Goal: Task Accomplishment & Management: Use online tool/utility

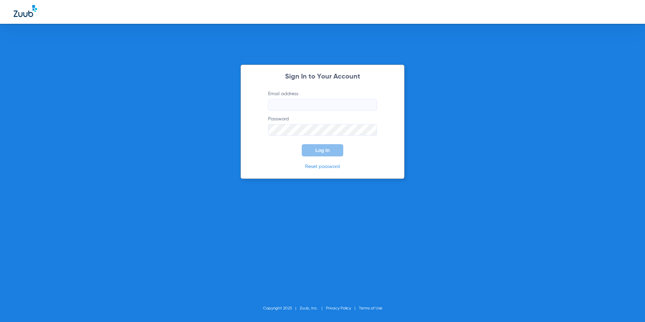
type input "[EMAIL_ADDRESS][DOMAIN_NAME]"
click at [329, 149] on span "Log In" at bounding box center [323, 150] width 14 height 5
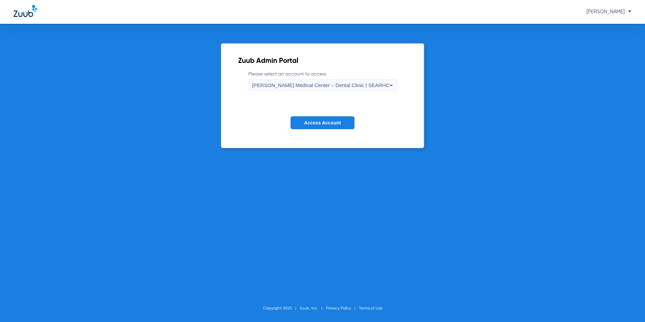
click at [308, 74] on label "Please select an account to access [PERSON_NAME][GEOGRAPHIC_DATA] – Dental Clin…" at bounding box center [323, 81] width 148 height 20
click at [307, 81] on div "[PERSON_NAME] Medical Center – Dental Clinic | SEARHC" at bounding box center [321, 86] width 138 height 12
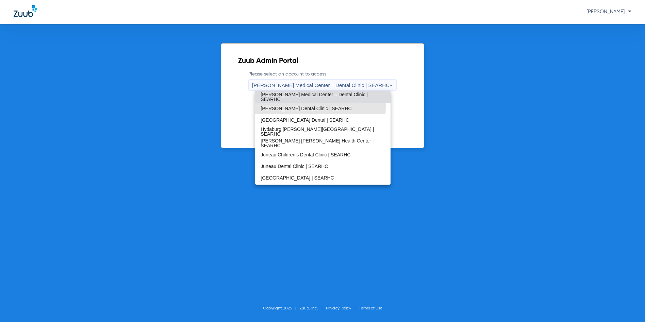
click at [288, 107] on span "[PERSON_NAME] Dental Clinic | SEARHC" at bounding box center [306, 108] width 91 height 5
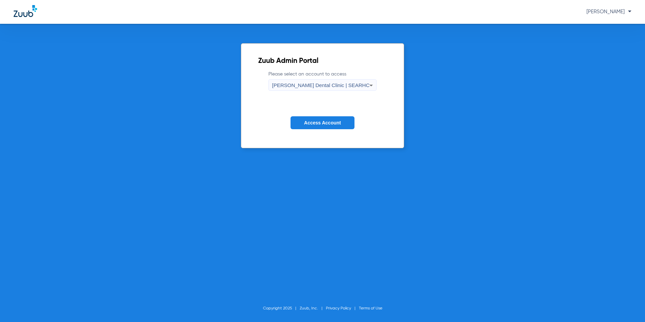
click at [310, 125] on span "Access Account" at bounding box center [322, 122] width 37 height 5
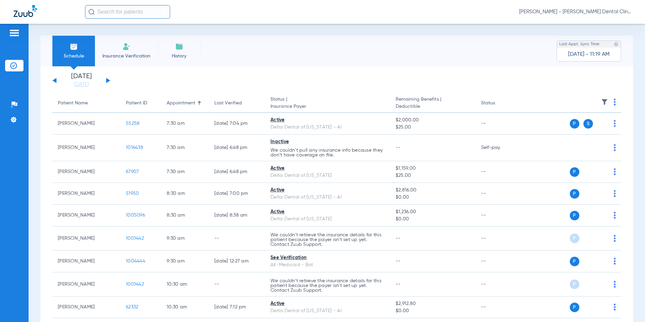
click at [107, 80] on button at bounding box center [108, 80] width 4 height 5
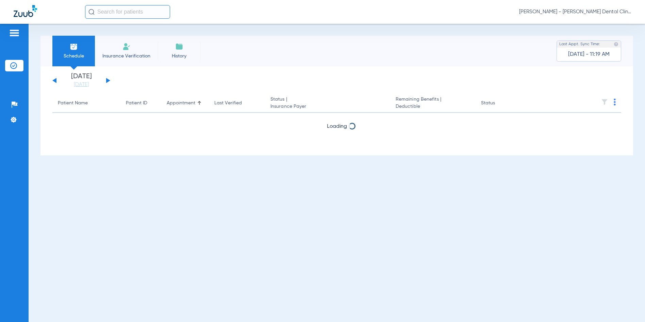
click at [107, 80] on button at bounding box center [108, 80] width 4 height 5
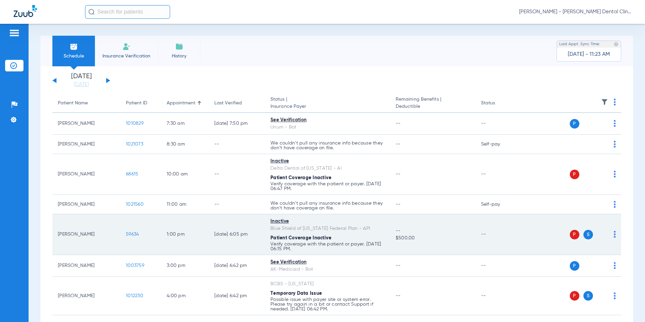
click at [137, 235] on span "59634" at bounding box center [132, 234] width 13 height 5
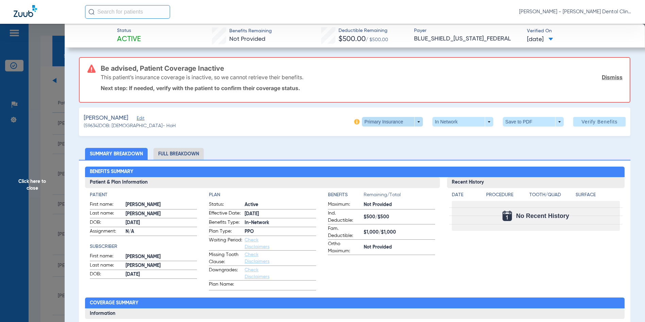
click at [415, 120] on span at bounding box center [392, 122] width 61 height 10
click at [395, 153] on button "Secondary Insurance" at bounding box center [386, 149] width 56 height 14
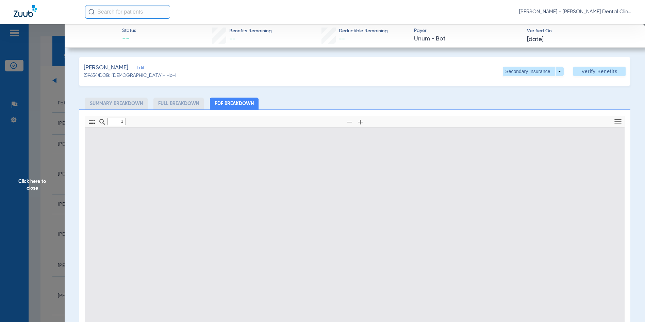
type input "0"
select select "page-width"
type input "1"
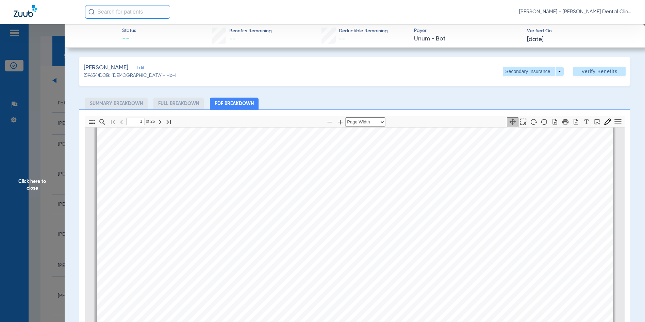
scroll to position [276, 0]
click at [30, 180] on span "Click here to close" at bounding box center [32, 185] width 65 height 322
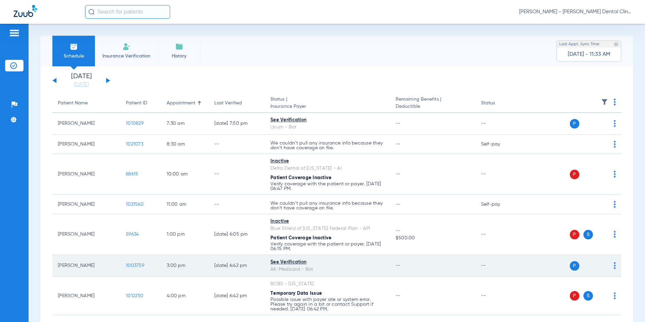
click at [137, 267] on span "1003759" at bounding box center [135, 265] width 18 height 5
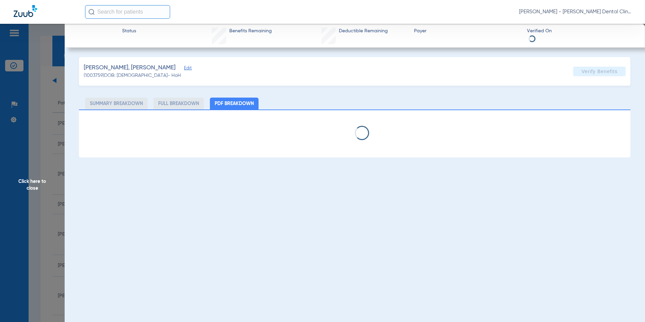
select select "page-width"
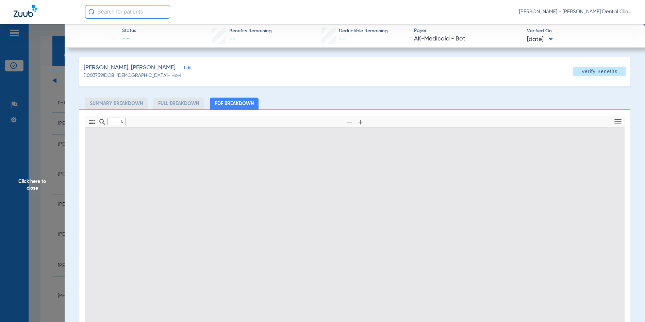
type input "1"
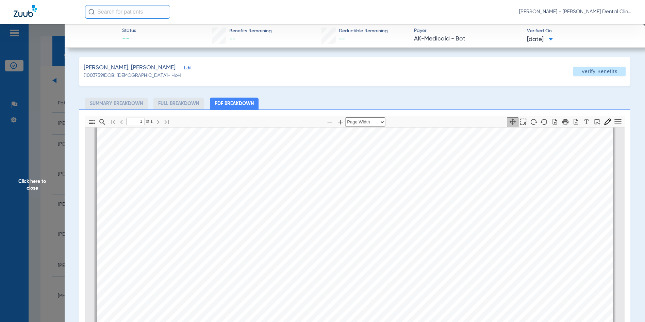
scroll to position [174, 0]
click at [30, 184] on span "Click here to close" at bounding box center [32, 185] width 65 height 322
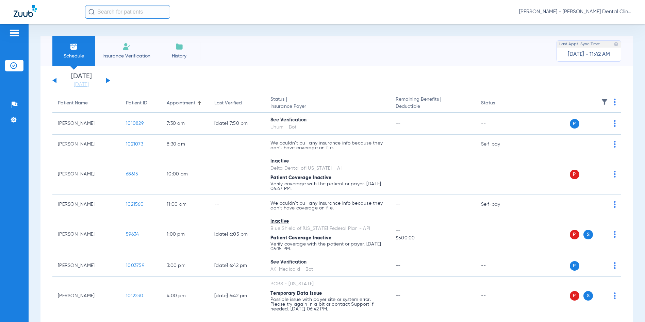
click at [107, 80] on button at bounding box center [108, 80] width 4 height 5
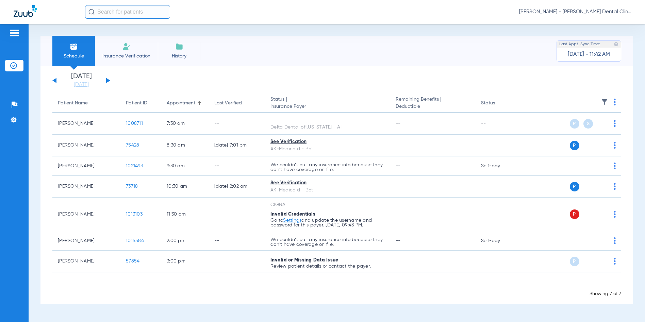
click at [614, 102] on img at bounding box center [615, 102] width 2 height 7
click at [588, 129] on span "Verify All" at bounding box center [589, 129] width 43 height 5
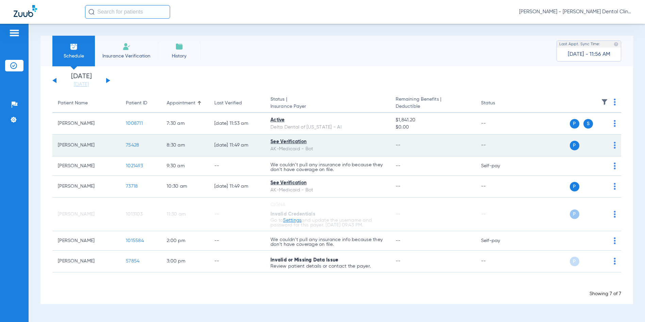
click at [131, 143] on span "75428" at bounding box center [132, 145] width 13 height 5
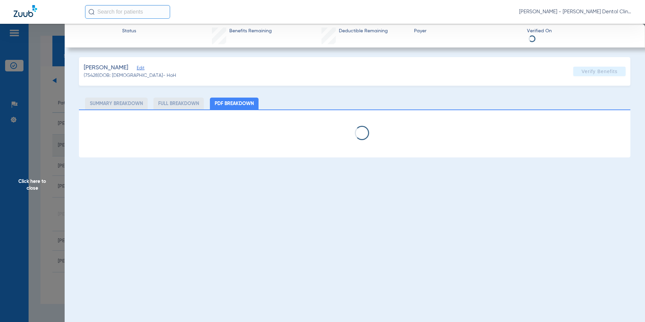
select select "page-width"
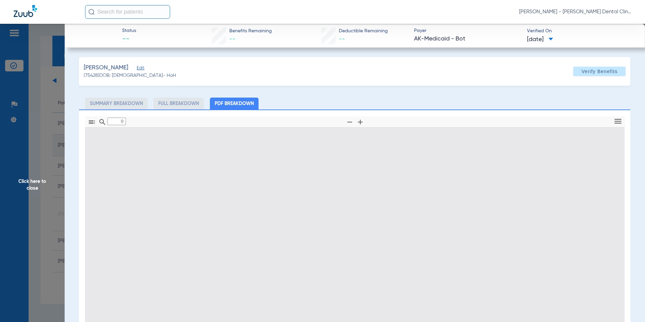
type input "1"
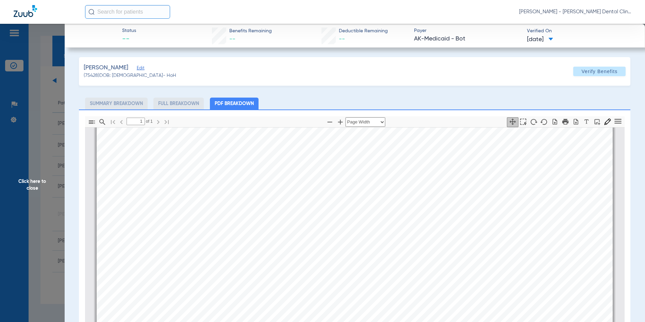
scroll to position [412, 0]
click at [32, 182] on span "Click here to close" at bounding box center [32, 185] width 65 height 322
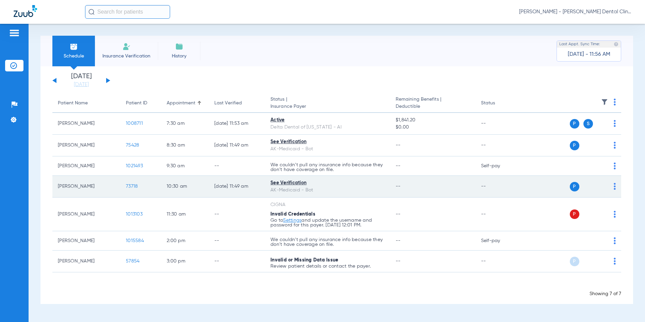
click at [131, 185] on span "73718" at bounding box center [132, 186] width 12 height 5
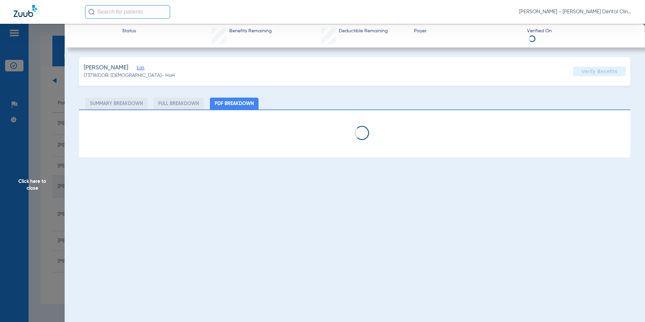
select select "page-width"
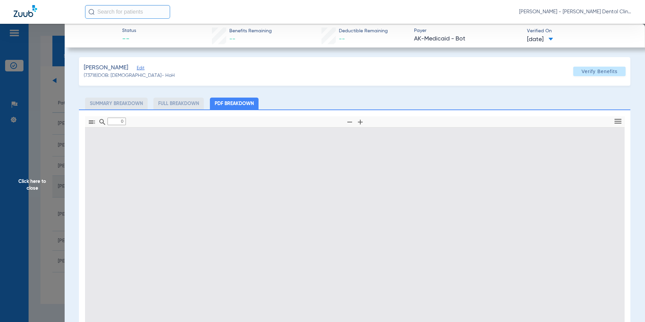
type input "1"
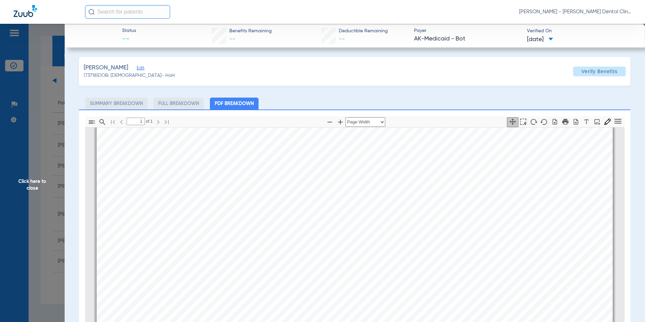
scroll to position [310, 0]
click at [32, 180] on span "Click here to close" at bounding box center [32, 185] width 65 height 322
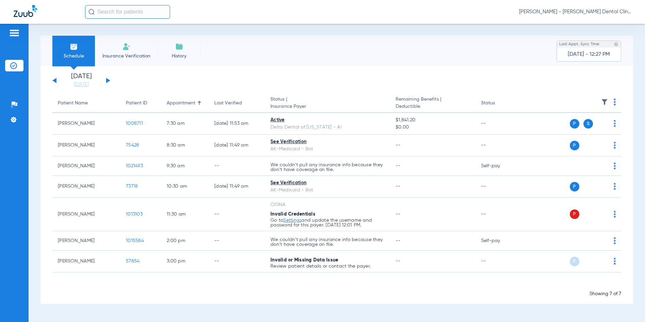
click at [590, 12] on span "[PERSON_NAME] - [PERSON_NAME] Dental Clinic | SEARHC" at bounding box center [575, 12] width 112 height 7
click at [590, 22] on span "Account Selection" at bounding box center [606, 24] width 38 height 5
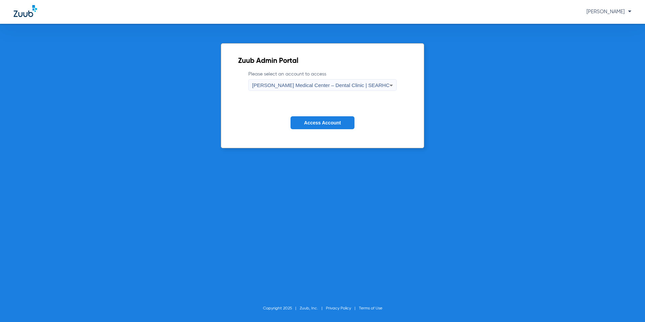
click at [298, 85] on span "Alicia Roberts Medical Center – Dental Clinic | SEARHC" at bounding box center [321, 85] width 138 height 6
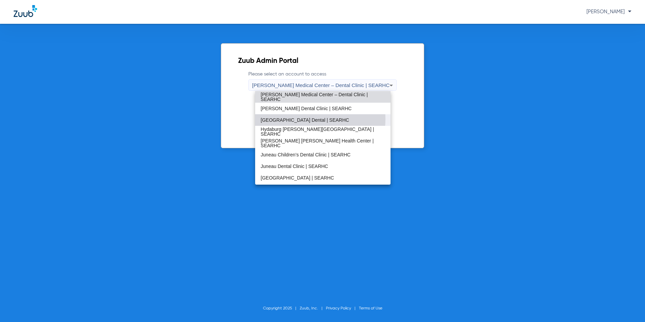
click at [295, 119] on span "Hoonah Health Center Dental | SEARHC" at bounding box center [305, 120] width 89 height 5
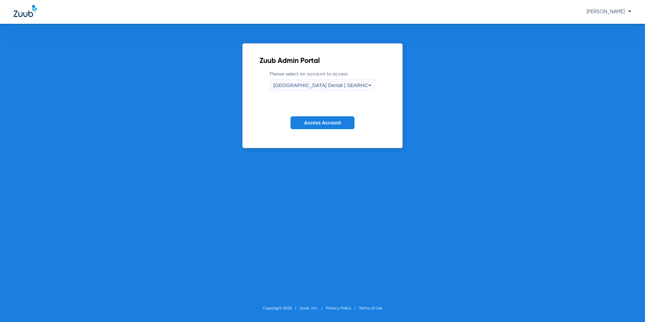
click at [313, 122] on span "Access Account" at bounding box center [322, 122] width 37 height 5
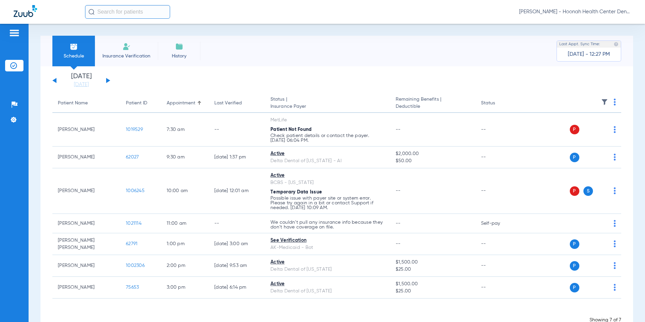
click at [601, 9] on span "Christina Jackson - Hoonah Health Center Dental | SEARHC" at bounding box center [575, 12] width 112 height 7
click at [587, 26] on span "Account Selection" at bounding box center [606, 24] width 38 height 5
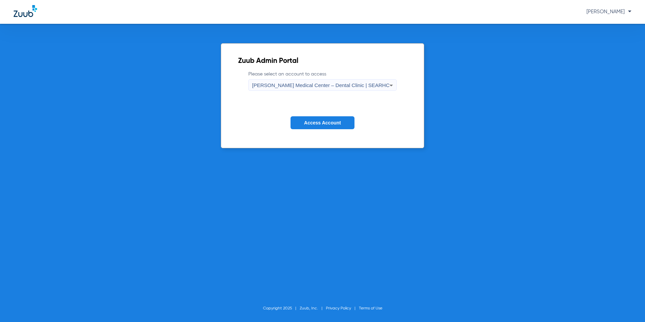
click at [304, 81] on div "Alicia Roberts Medical Center – Dental Clinic | SEARHC" at bounding box center [321, 86] width 138 height 12
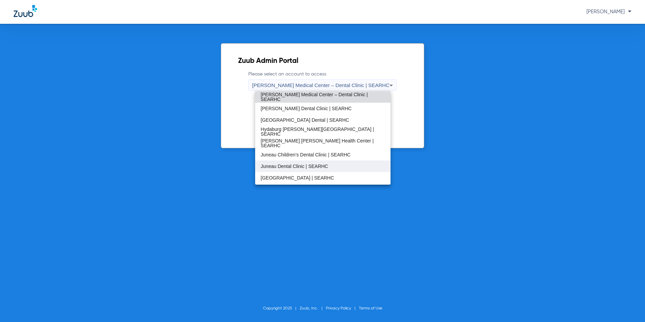
click at [282, 164] on span "Juneau Dental Clinic | SEARHC" at bounding box center [294, 166] width 67 height 5
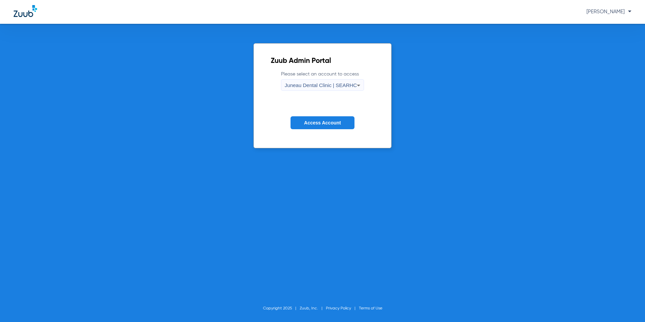
click at [304, 120] on span "Access Account" at bounding box center [322, 122] width 37 height 5
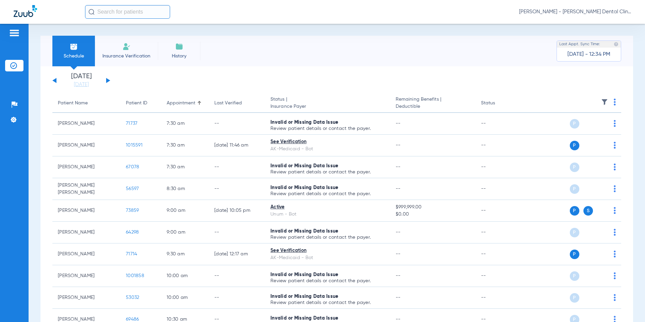
click at [108, 79] on button at bounding box center [108, 80] width 4 height 5
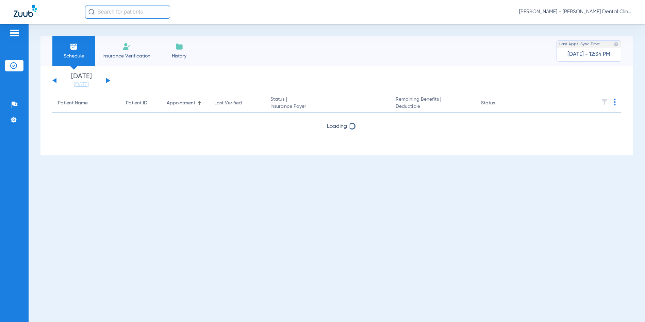
click at [108, 79] on button at bounding box center [108, 80] width 4 height 5
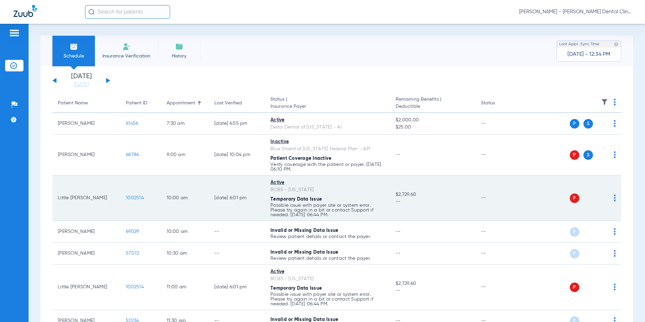
click at [136, 199] on span "1002514" at bounding box center [135, 198] width 18 height 5
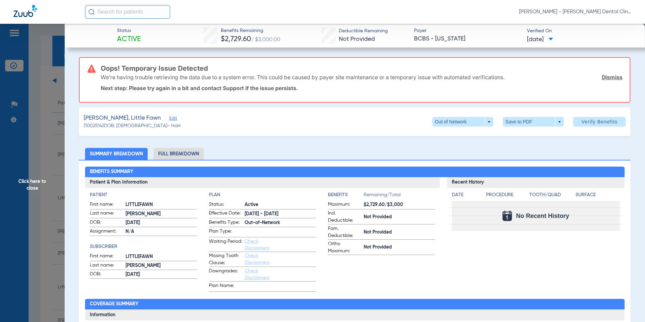
click at [35, 181] on span "Click here to close" at bounding box center [32, 185] width 65 height 322
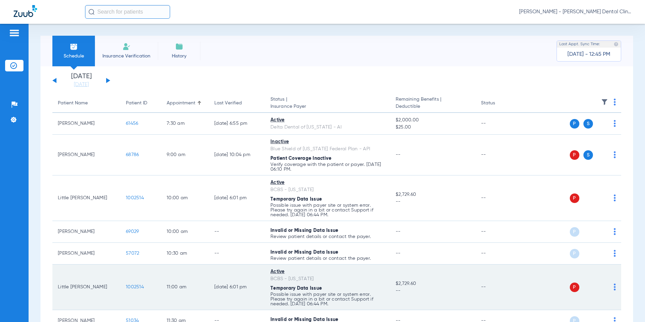
scroll to position [68, 0]
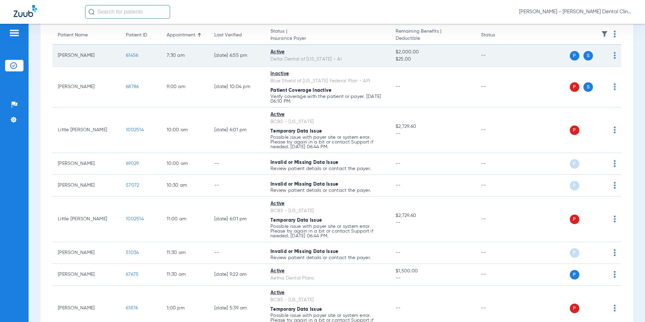
click at [133, 53] on span "61456" at bounding box center [132, 55] width 12 height 5
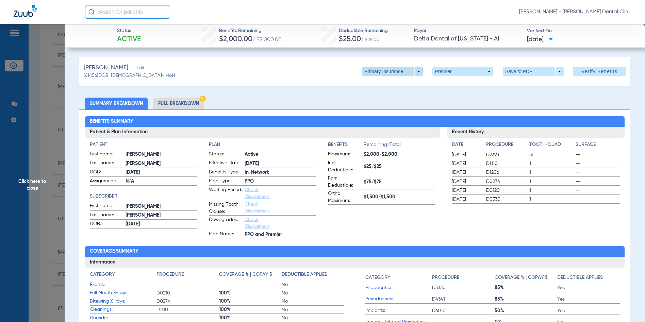
click at [413, 72] on span at bounding box center [392, 72] width 61 height 10
click at [386, 98] on span "Secondary Insurance" at bounding box center [385, 98] width 45 height 5
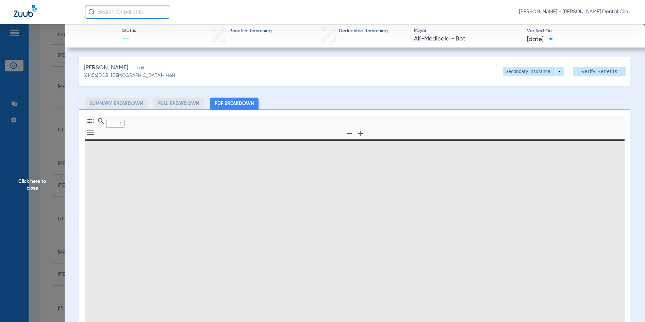
type input "0"
select select "page-width"
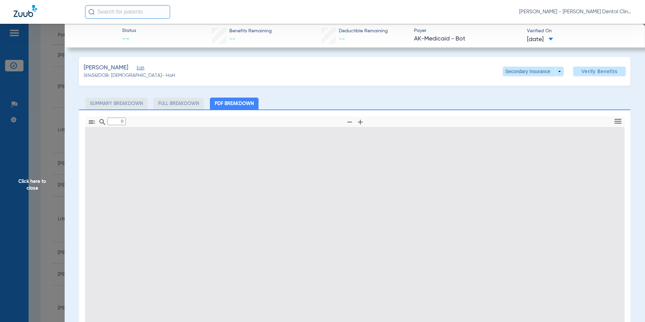
type input "1"
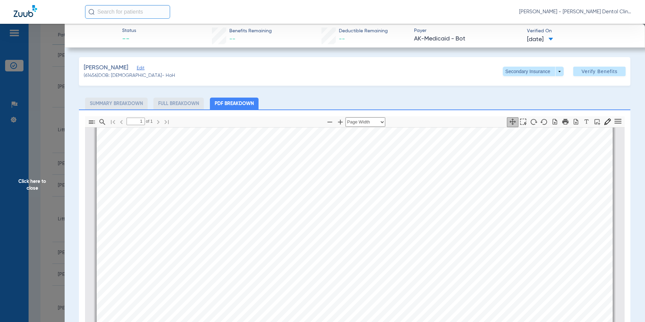
scroll to position [276, 0]
click at [27, 182] on span "Click here to close" at bounding box center [32, 185] width 65 height 322
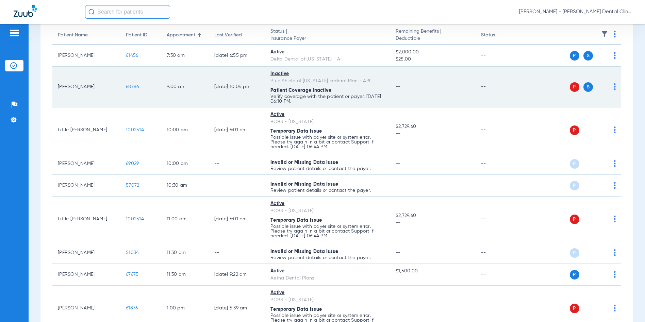
click at [132, 84] on span "68786" at bounding box center [132, 86] width 13 height 5
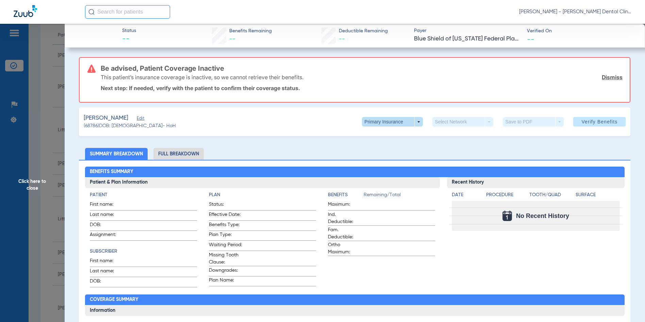
click at [415, 123] on span at bounding box center [392, 122] width 61 height 10
click at [385, 150] on span "Secondary Insurance" at bounding box center [385, 149] width 45 height 5
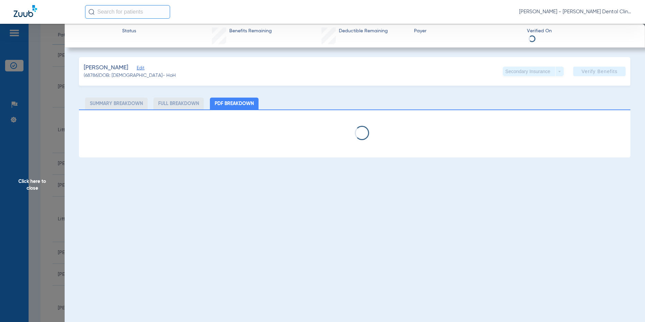
select select "page-width"
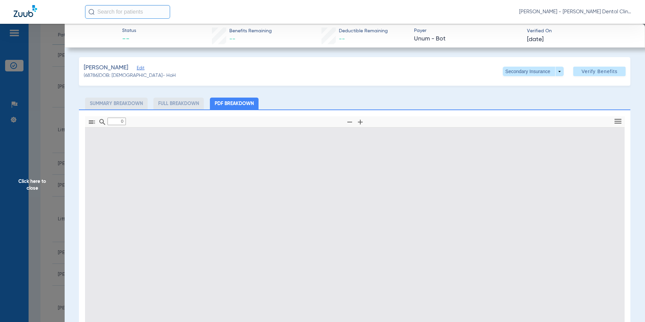
type input "1"
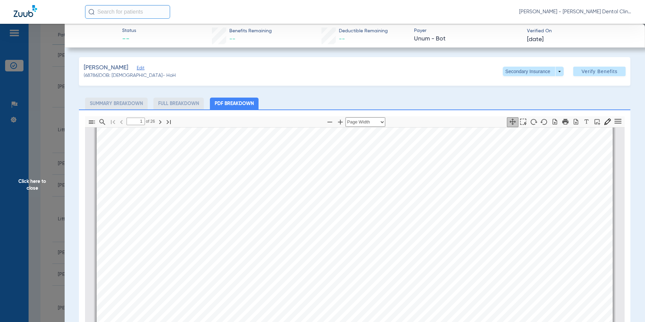
scroll to position [140, 0]
click at [34, 186] on span "Click here to close" at bounding box center [32, 185] width 65 height 322
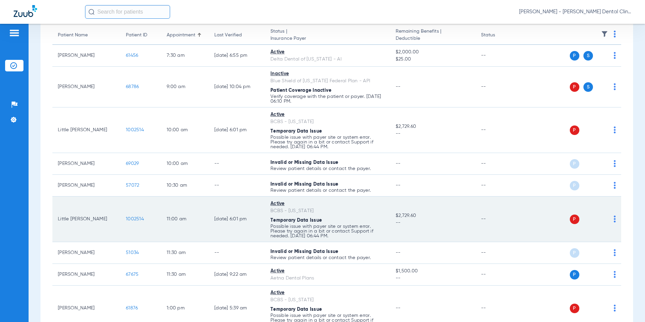
scroll to position [136, 0]
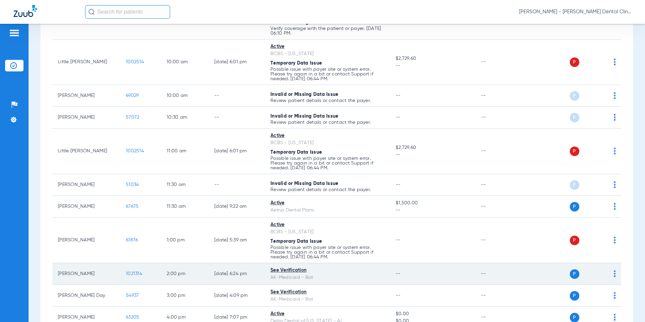
click at [136, 273] on span "1021314" at bounding box center [134, 274] width 16 height 5
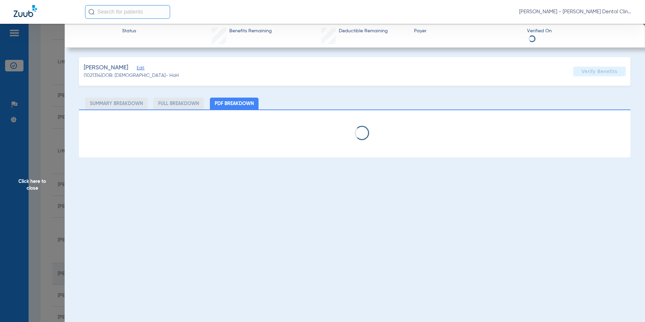
select select "page-width"
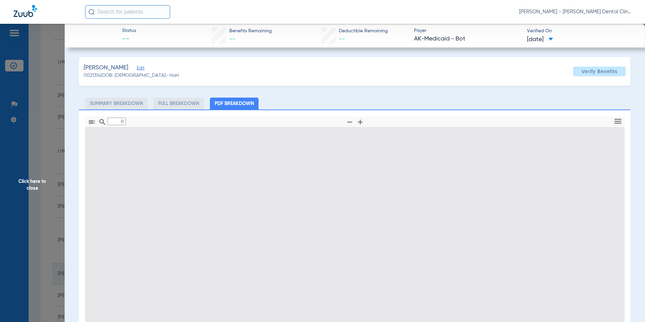
type input "1"
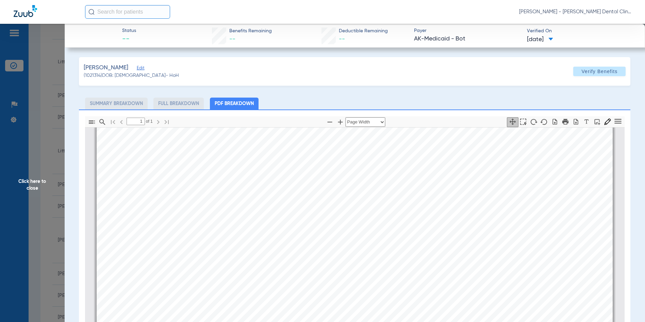
scroll to position [208, 0]
click at [31, 183] on span "Click here to close" at bounding box center [32, 185] width 65 height 322
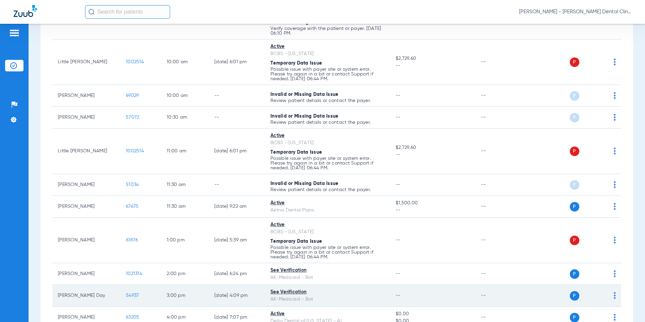
click at [131, 297] on span "54937" at bounding box center [132, 295] width 13 height 5
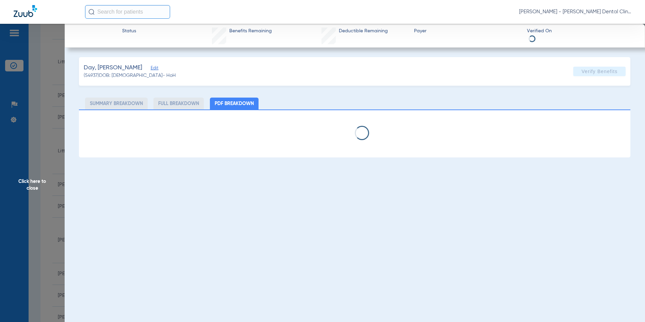
select select "page-width"
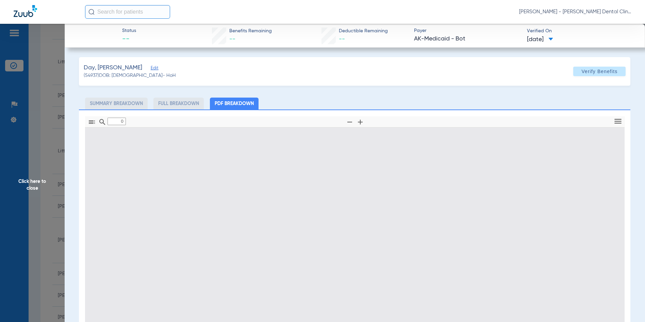
type input "1"
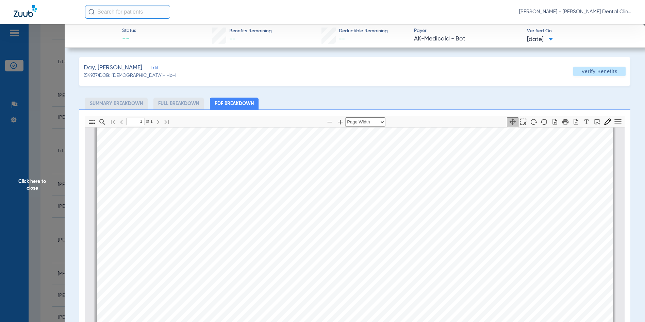
scroll to position [276, 0]
click at [31, 186] on span "Click here to close" at bounding box center [32, 185] width 65 height 322
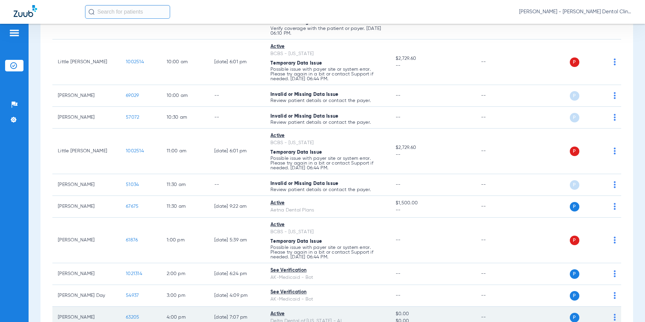
scroll to position [170, 0]
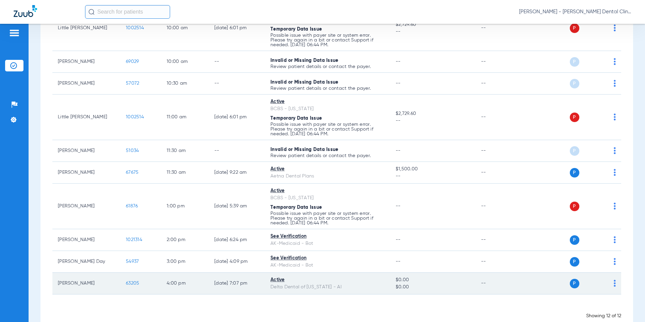
click at [131, 283] on span "63205" at bounding box center [132, 283] width 13 height 5
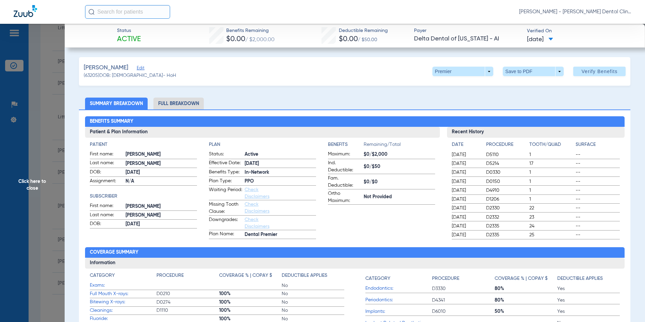
click at [32, 185] on span "Click here to close" at bounding box center [32, 185] width 65 height 322
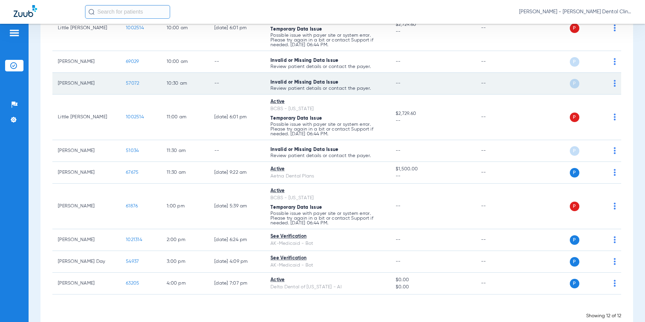
scroll to position [0, 0]
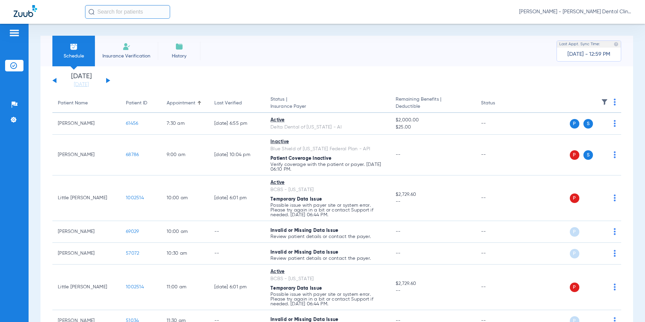
click at [108, 80] on button at bounding box center [108, 80] width 4 height 5
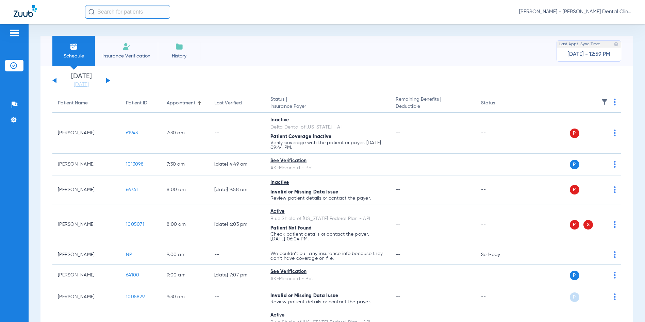
click at [614, 102] on img at bounding box center [615, 102] width 2 height 7
click at [581, 130] on span "Verify All" at bounding box center [584, 129] width 43 height 5
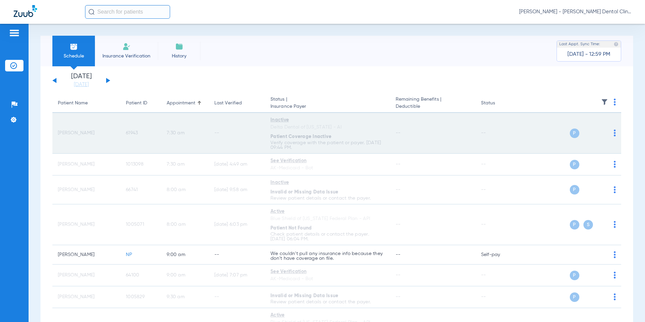
click at [575, 130] on div "P S" at bounding box center [588, 134] width 37 height 10
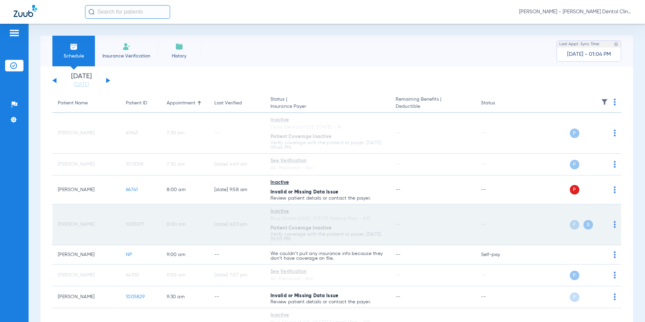
click at [134, 223] on span "1005071" at bounding box center [135, 224] width 18 height 5
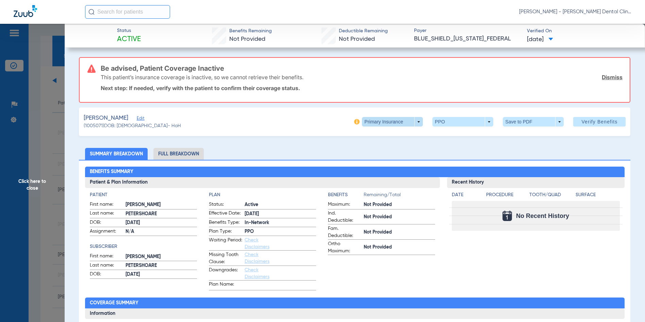
click at [413, 124] on span at bounding box center [392, 122] width 61 height 10
click at [391, 149] on span "Secondary Insurance" at bounding box center [385, 149] width 45 height 5
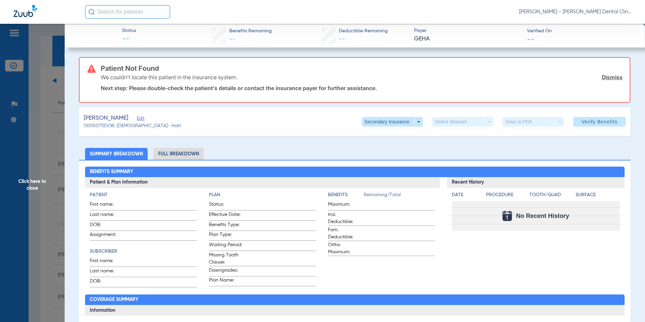
click at [31, 182] on span "Click here to close" at bounding box center [32, 185] width 65 height 322
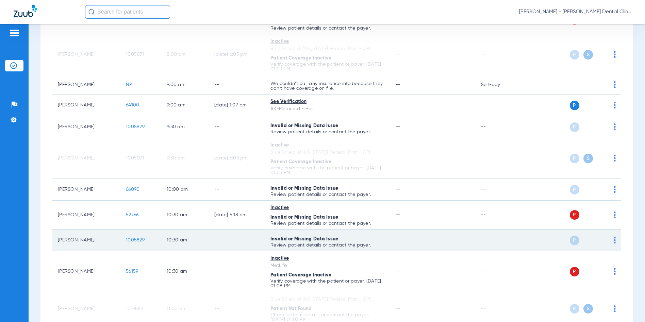
scroll to position [204, 0]
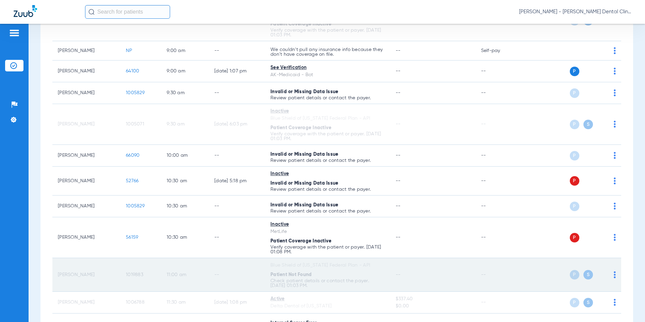
click at [135, 274] on span "1019883" at bounding box center [134, 275] width 17 height 5
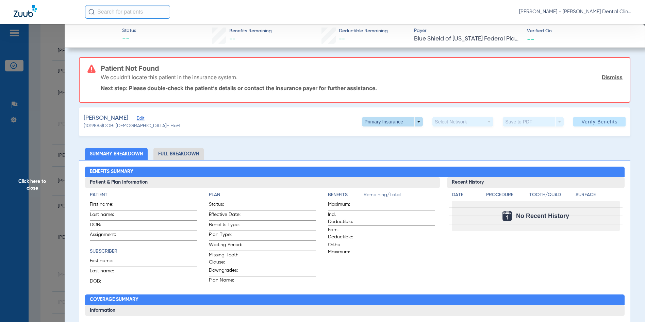
click at [415, 122] on span at bounding box center [392, 122] width 61 height 10
click at [392, 148] on span "Secondary Insurance" at bounding box center [385, 149] width 45 height 5
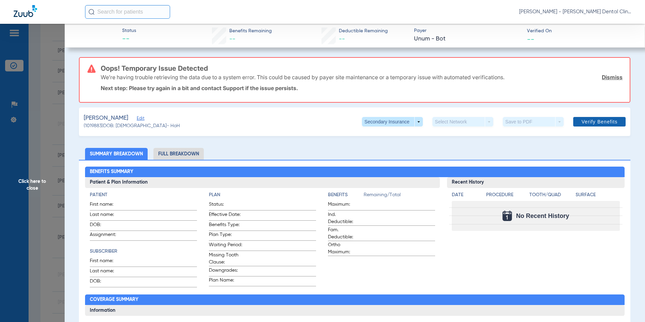
click at [589, 119] on span "Verify Benefits" at bounding box center [600, 121] width 36 height 5
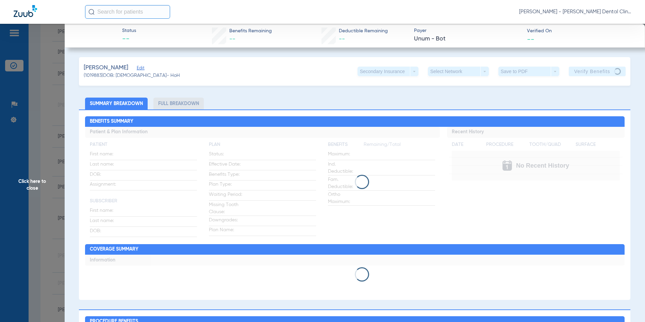
scroll to position [185, 0]
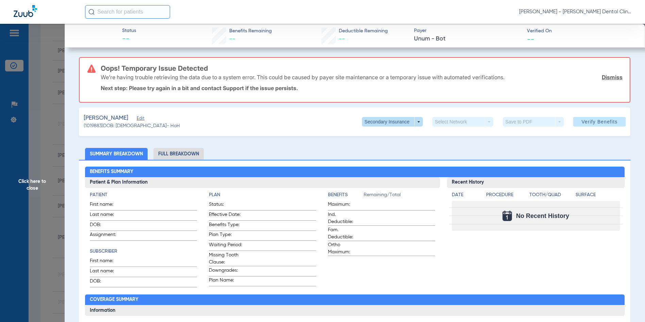
click at [414, 124] on span at bounding box center [392, 122] width 61 height 10
click at [383, 147] on span "Secondary Insurance" at bounding box center [385, 149] width 45 height 5
click at [31, 187] on span "Click here to close" at bounding box center [32, 185] width 65 height 322
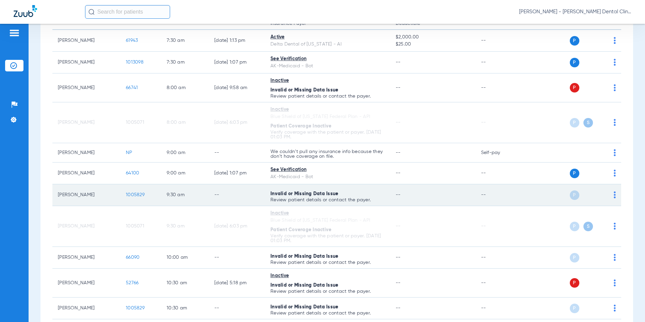
scroll to position [49, 0]
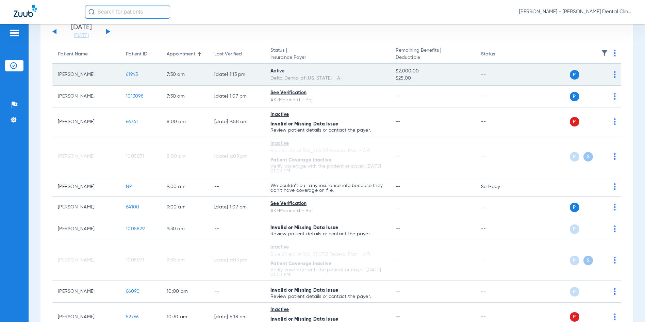
click at [131, 76] on span "61943" at bounding box center [132, 74] width 12 height 5
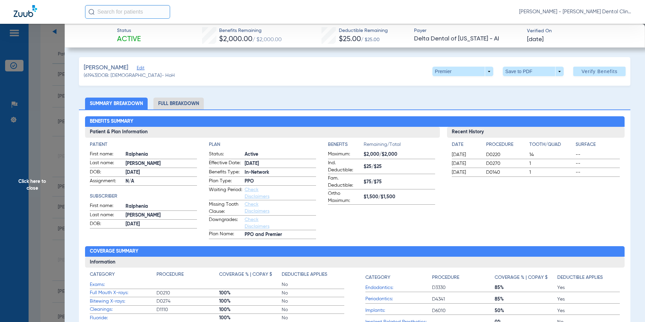
click at [31, 183] on span "Click here to close" at bounding box center [32, 185] width 65 height 322
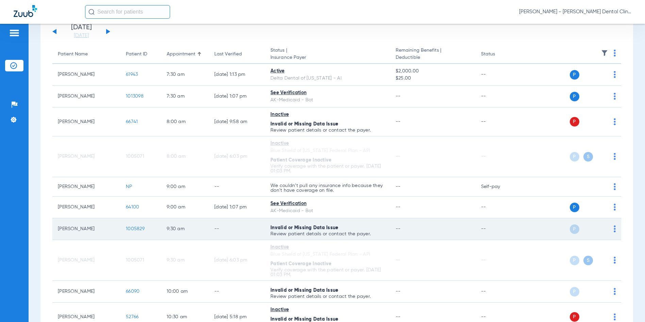
scroll to position [151, 0]
